Goal: Task Accomplishment & Management: Manage account settings

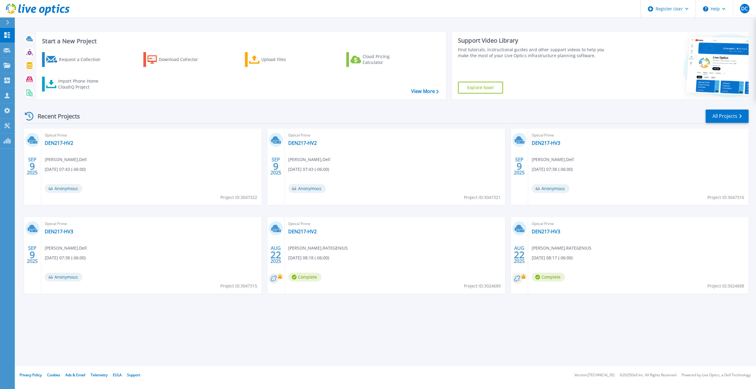
click at [7, 17] on link at bounding box center [35, 9] width 70 height 18
click at [7, 21] on icon at bounding box center [7, 22] width 3 height 5
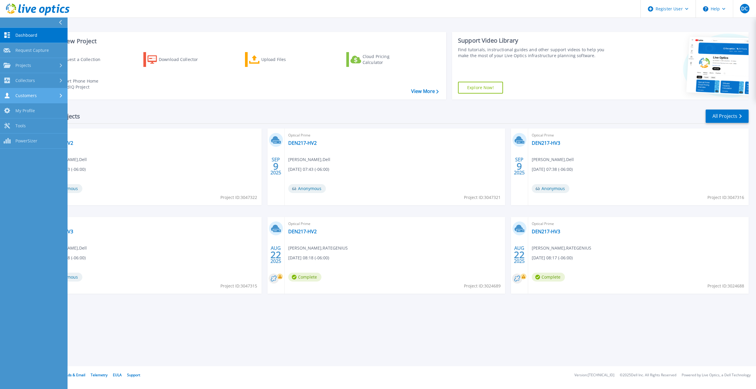
click at [45, 99] on link "Customers Customers" at bounding box center [34, 95] width 68 height 15
click at [40, 157] on link "Search & Manage Users" at bounding box center [34, 162] width 68 height 19
